Goal: Communication & Community: Answer question/provide support

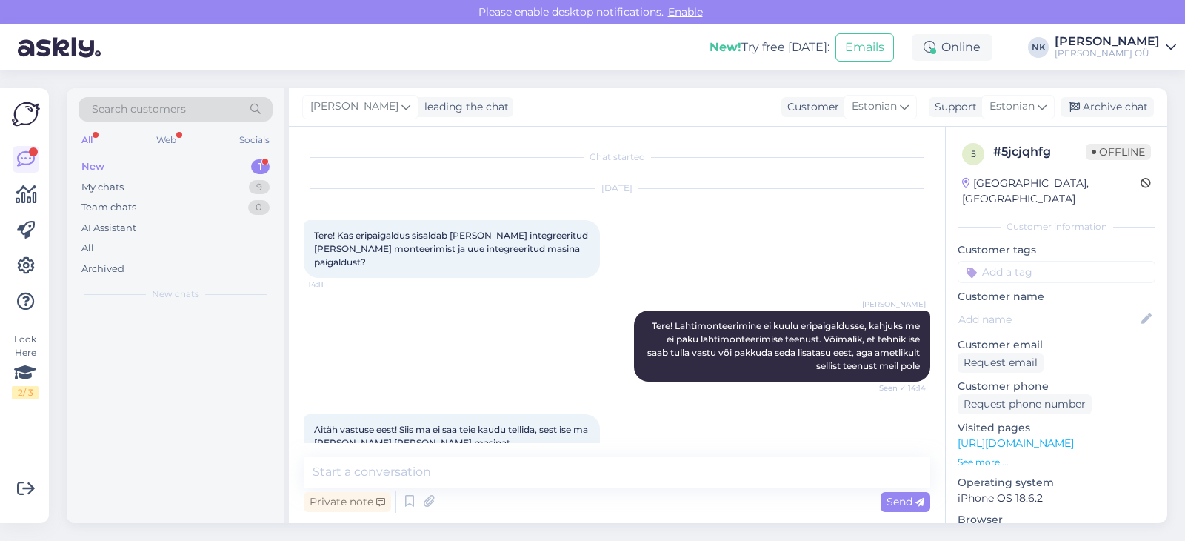
scroll to position [81, 0]
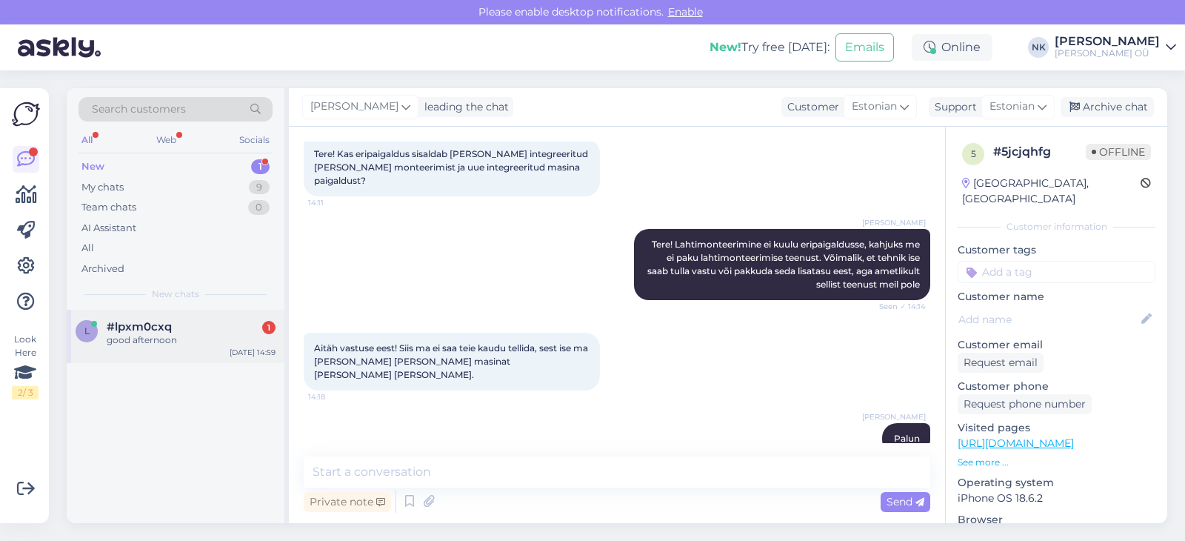
drag, startPoint x: 118, startPoint y: 361, endPoint x: 135, endPoint y: 348, distance: 21.6
click at [119, 361] on div "l #lpxm0cxq 1 good afternoon [DATE] 14:59" at bounding box center [176, 416] width 218 height 213
click at [135, 348] on div "l #lpxm0cxq 1 good afternoon [DATE] 14:59" at bounding box center [176, 336] width 218 height 53
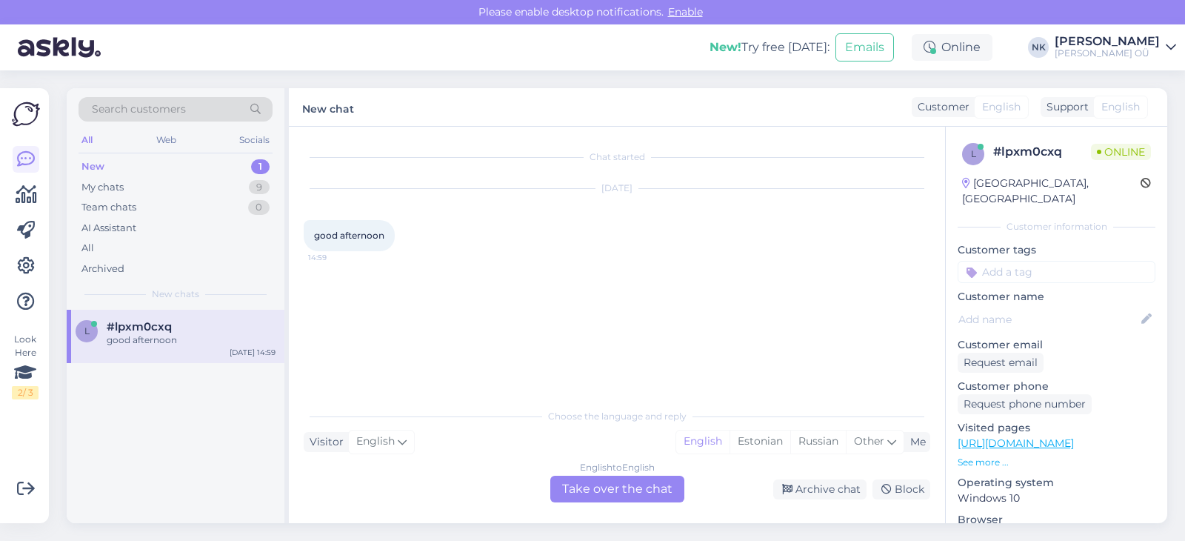
click at [640, 484] on div "English to English Take over the chat" at bounding box center [617, 489] width 134 height 27
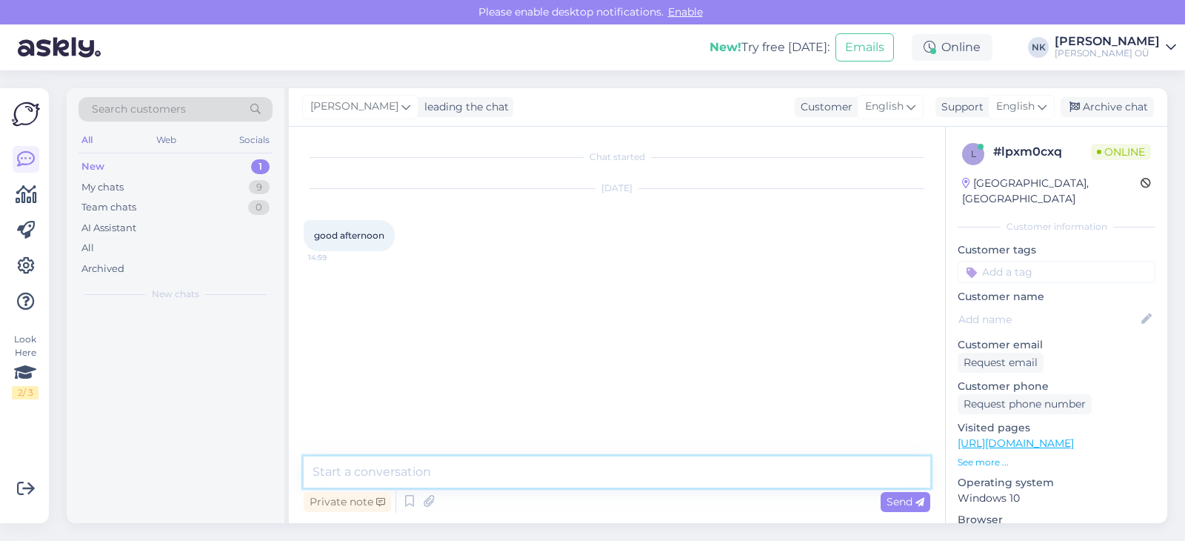
click at [548, 467] on textarea at bounding box center [617, 471] width 627 height 31
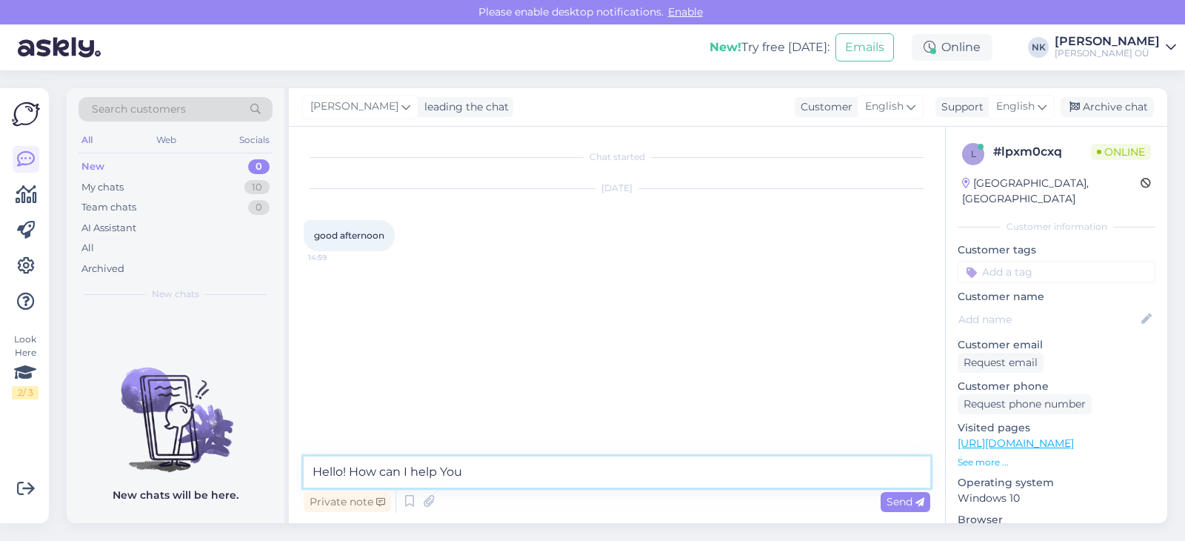
type textarea "Hello! How can I help You?"
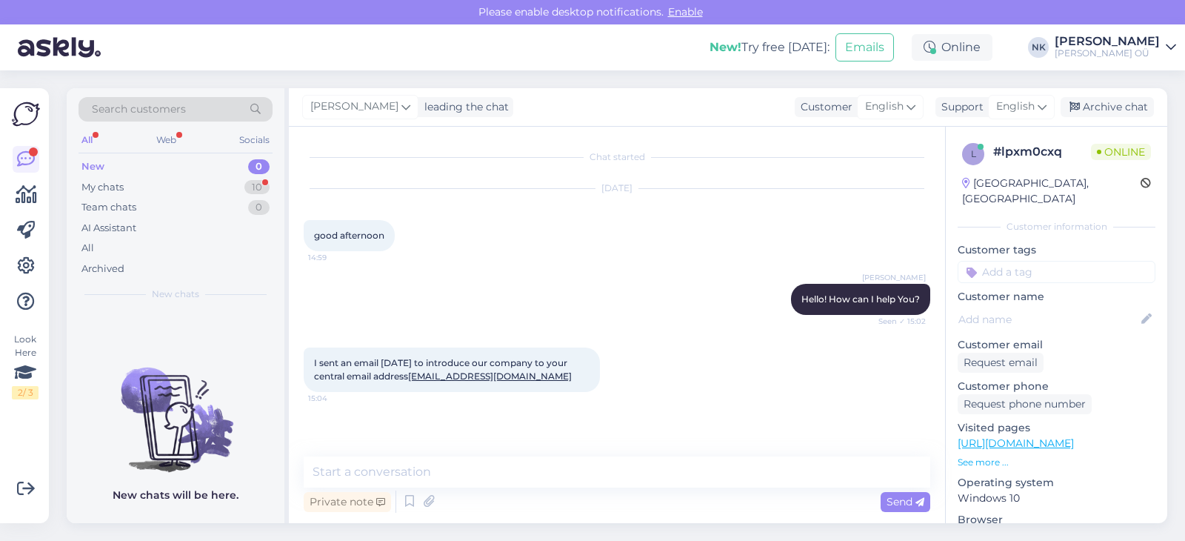
click at [996, 436] on link "[URL][DOMAIN_NAME]" at bounding box center [1016, 442] width 116 height 13
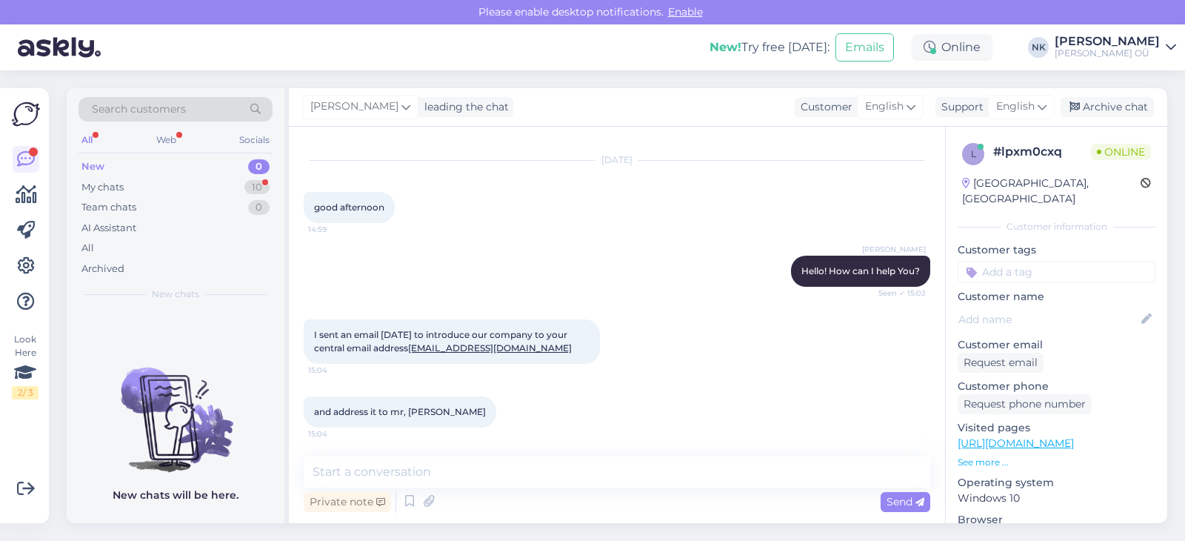
click at [427, 416] on span "and address it to mr, [PERSON_NAME]" at bounding box center [400, 411] width 172 height 11
copy span "[PERSON_NAME]"
click at [238, 195] on div "My chats 10" at bounding box center [176, 187] width 194 height 21
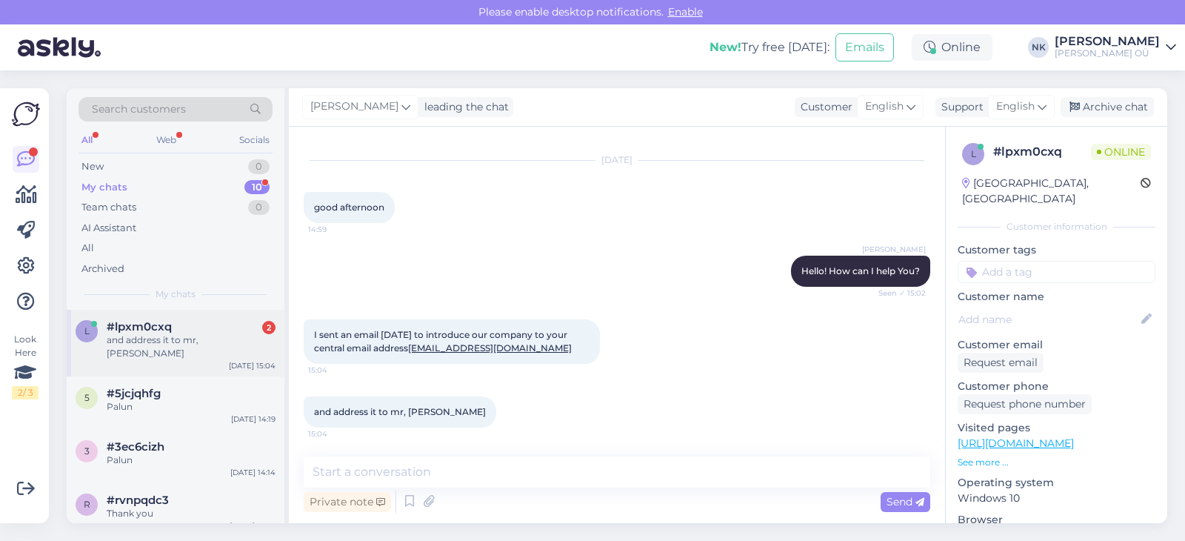
click at [199, 339] on div "and address it to mr, [PERSON_NAME]" at bounding box center [191, 346] width 169 height 27
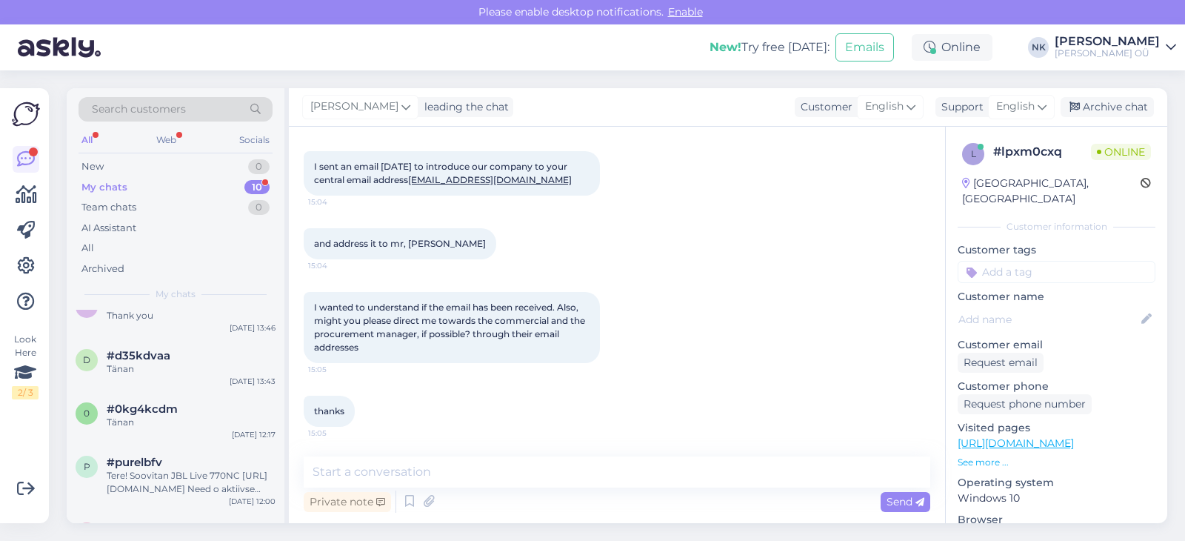
scroll to position [193, 0]
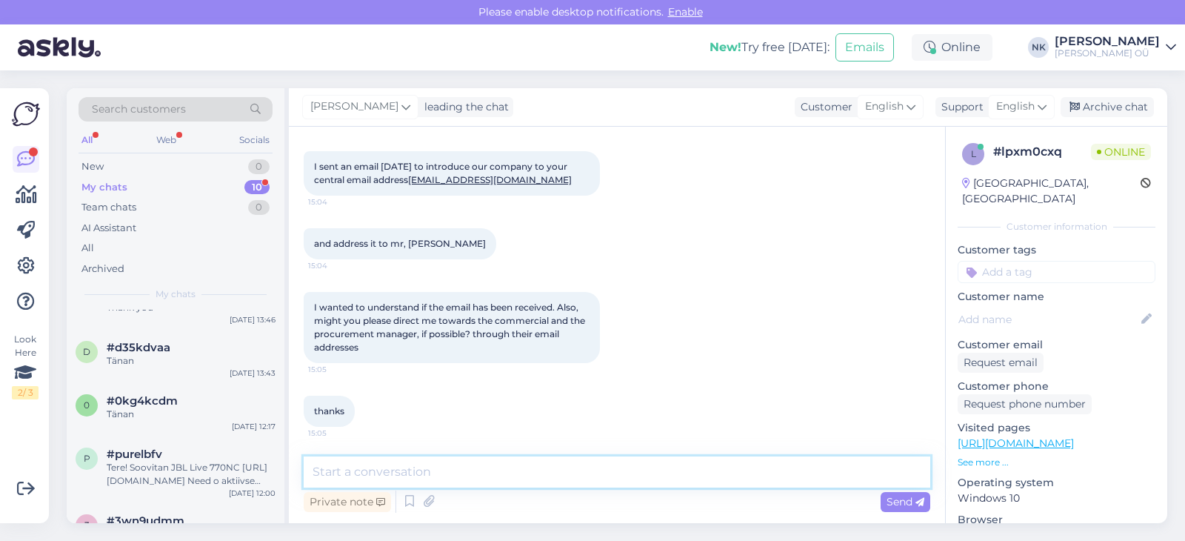
click at [421, 477] on textarea at bounding box center [617, 471] width 627 height 31
click at [458, 474] on textarea "I see that Your email was forwarded" at bounding box center [617, 471] width 627 height 31
click at [625, 471] on textarea "I see that Your email was received and forwarded" at bounding box center [617, 471] width 627 height 31
type textarea "I see that Your email was received and forwarded to procurement manager"
